Goal: Find specific page/section: Find specific page/section

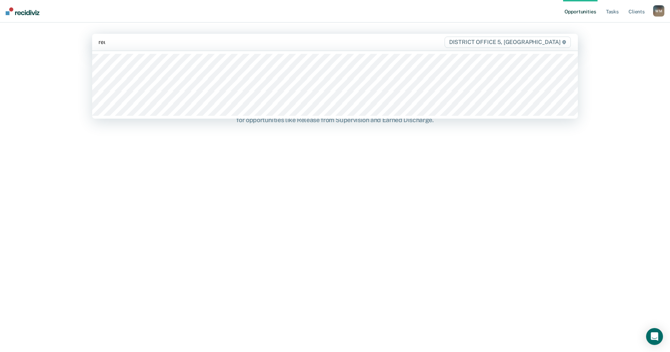
type input "reus"
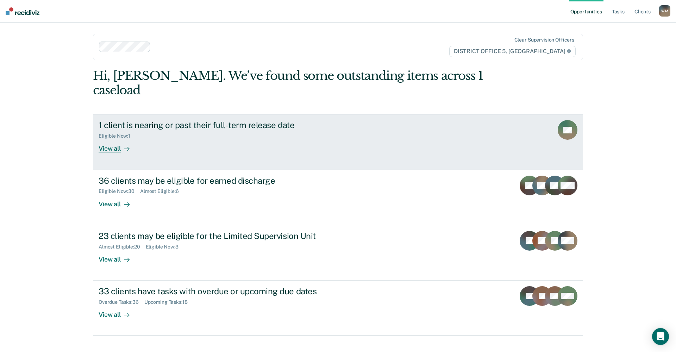
click at [118, 139] on div "View all" at bounding box center [118, 146] width 39 height 14
